Goal: Obtain resource: Obtain resource

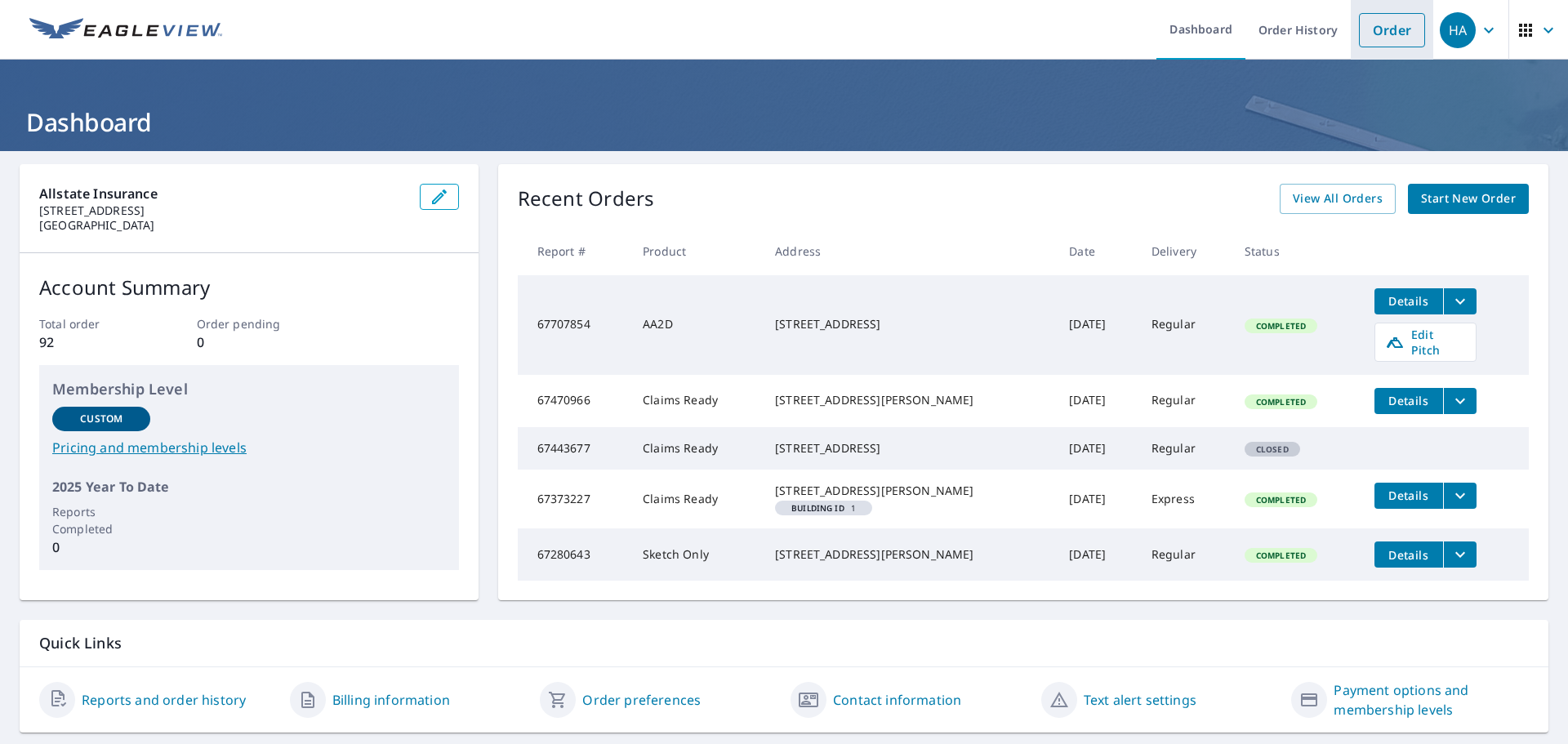
click at [1389, 37] on link "Order" at bounding box center [1392, 30] width 66 height 35
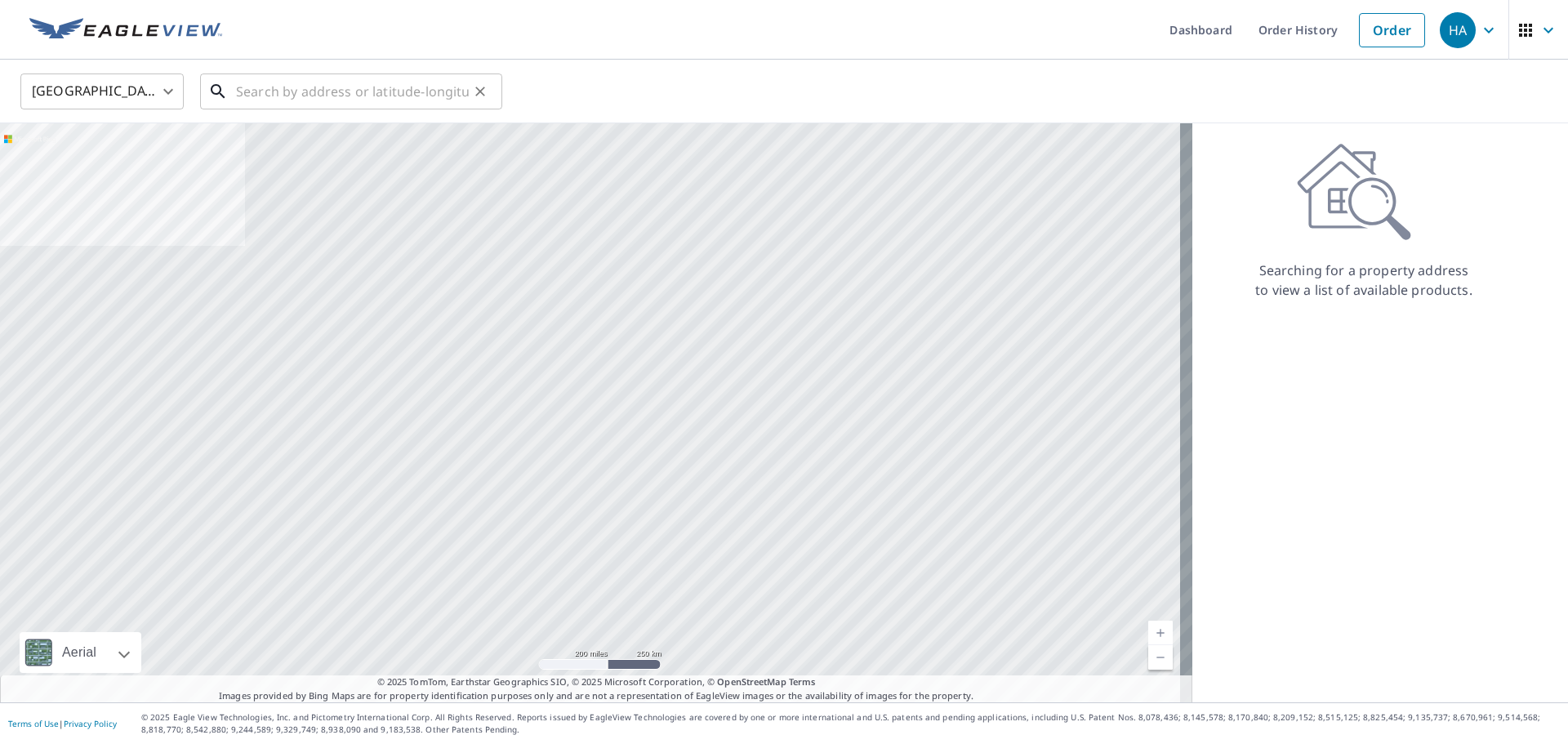
click at [400, 89] on input "text" at bounding box center [352, 91] width 233 height 46
paste input "[STREET_ADDRESS]"
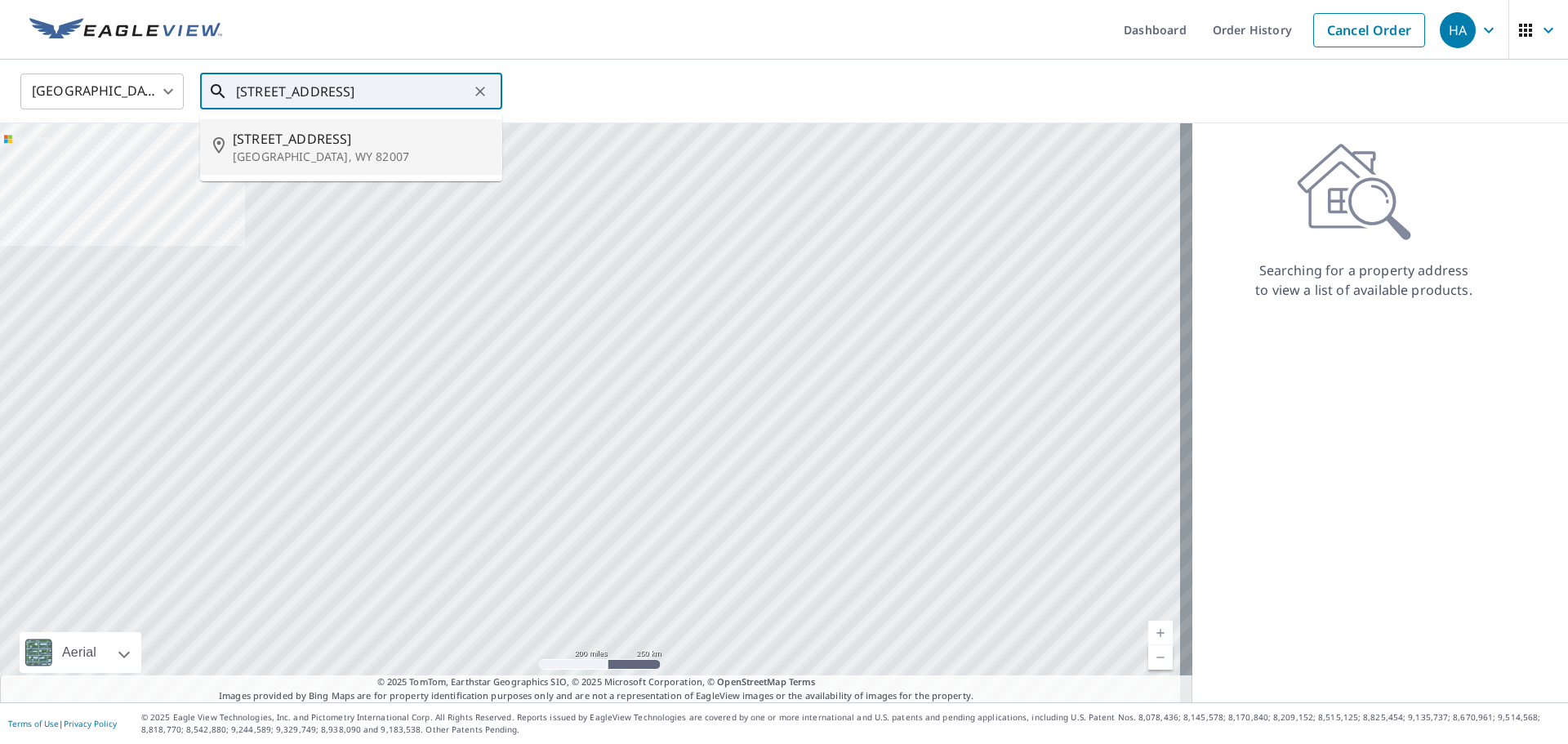
click at [338, 131] on span "[STREET_ADDRESS]" at bounding box center [361, 138] width 256 height 19
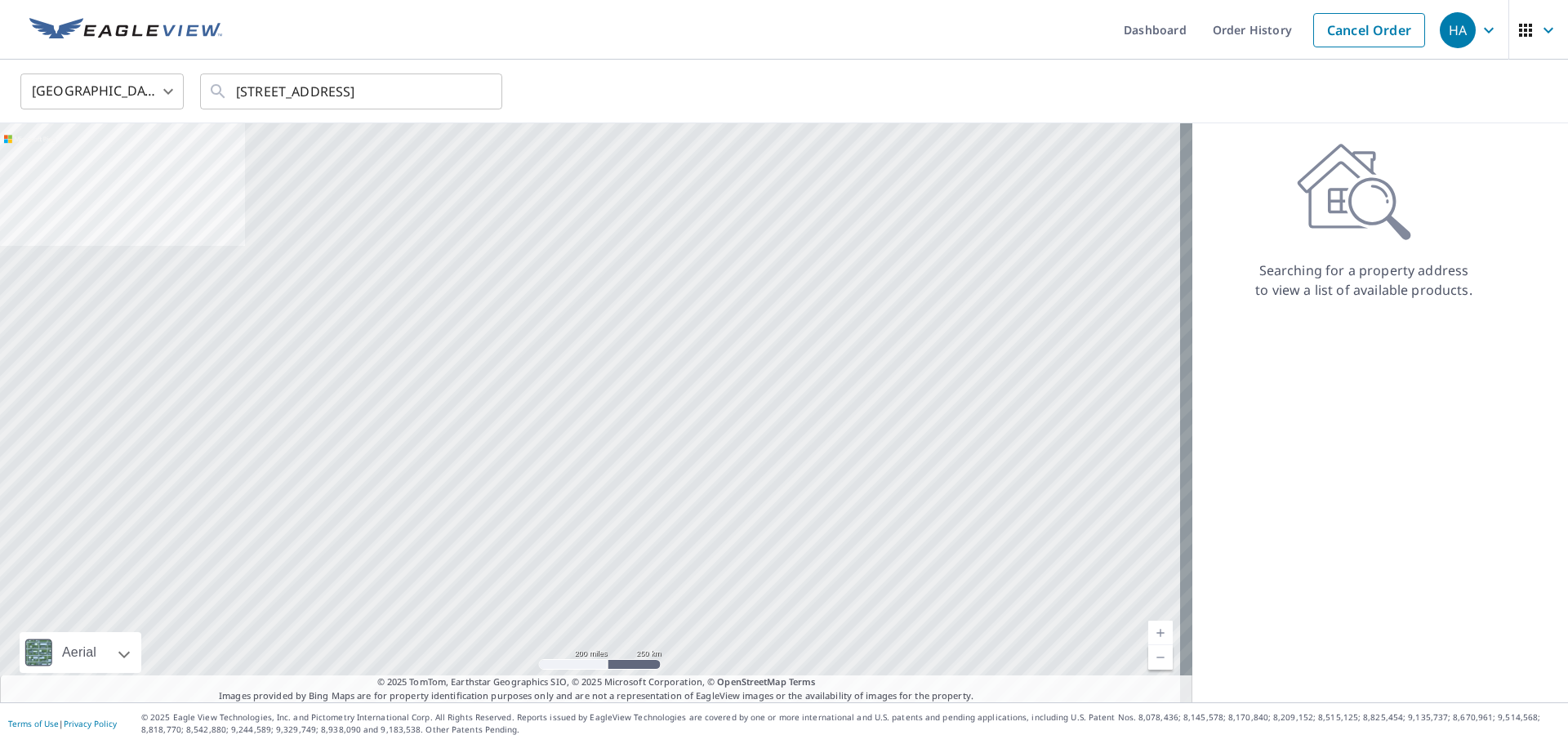
type input "[STREET_ADDRESS]"
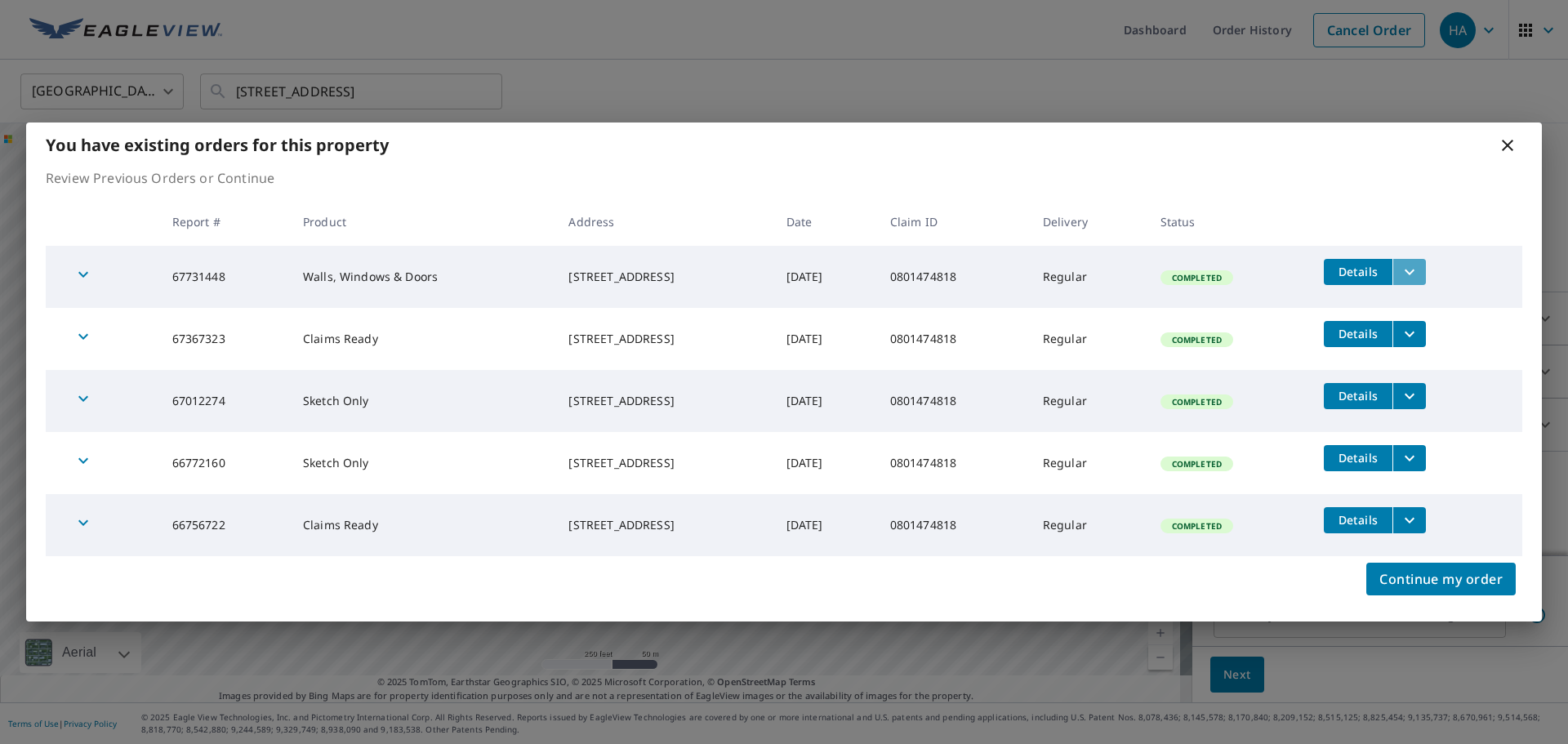
click at [1415, 270] on icon "filesDropdownBtn-67731448" at bounding box center [1409, 271] width 10 height 5
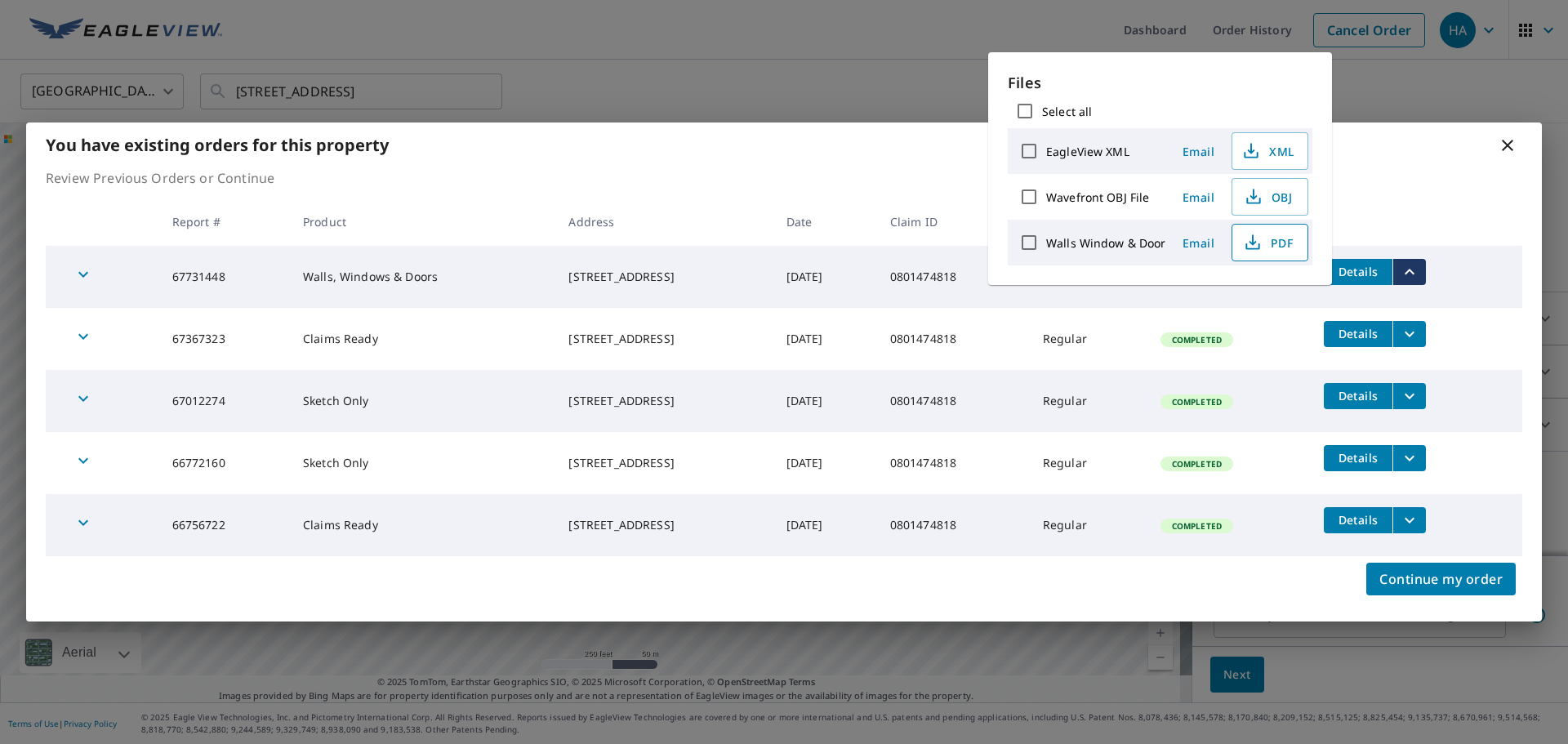
click at [1281, 240] on span "PDF" at bounding box center [1268, 242] width 52 height 19
